Goal: Task Accomplishment & Management: Use online tool/utility

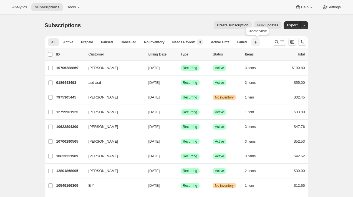
click at [258, 43] on icon "button" at bounding box center [256, 42] width 6 height 6
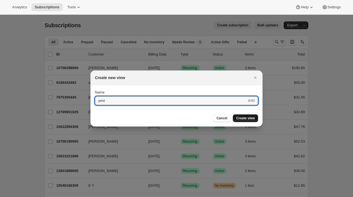
type input "yest"
click at [242, 118] on span "Create view" at bounding box center [245, 118] width 19 height 4
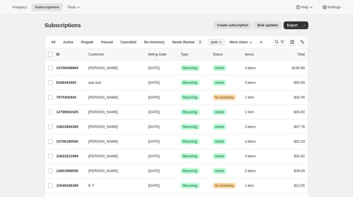
click at [223, 41] on icon "button" at bounding box center [221, 42] width 6 height 6
click at [244, 53] on span "Duplicate view" at bounding box center [246, 54] width 23 height 4
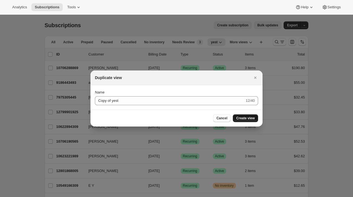
click at [250, 118] on span "Create view" at bounding box center [245, 118] width 19 height 4
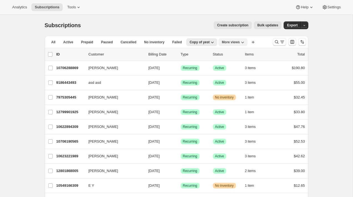
click at [245, 41] on icon "More views" at bounding box center [243, 42] width 6 height 6
click at [242, 62] on button "Active Gifts" at bounding box center [238, 65] width 32 height 10
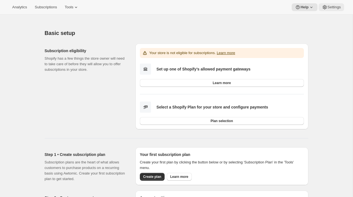
click at [327, 4] on button "Settings" at bounding box center [332, 7] width 26 height 8
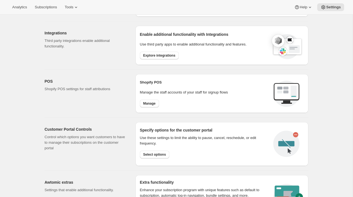
scroll to position [233, 0]
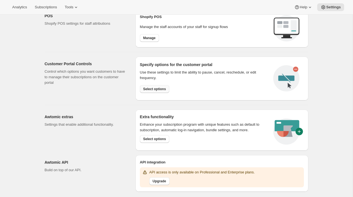
click at [152, 87] on span "Select options" at bounding box center [154, 89] width 23 height 4
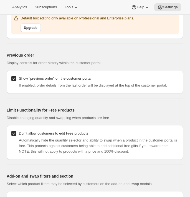
scroll to position [782, 0]
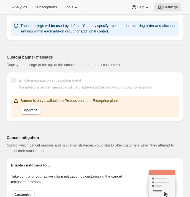
scroll to position [446, 0]
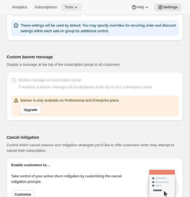
click at [74, 4] on button "Tools" at bounding box center [71, 7] width 21 height 8
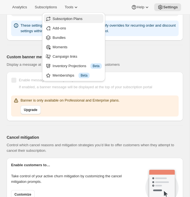
click at [74, 20] on span "Subscription Plans" at bounding box center [68, 19] width 30 height 4
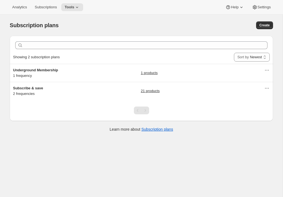
click at [190, 19] on div "Subscription plans. This page is ready Subscription plans Create" at bounding box center [142, 25] width 264 height 21
